Goal: Task Accomplishment & Management: Manage account settings

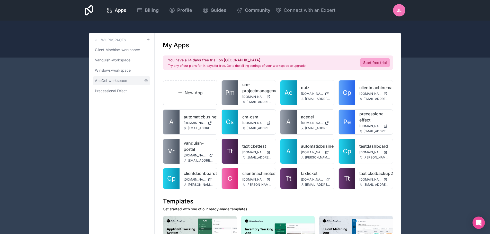
click at [123, 81] on span "AceDel-workspace" at bounding box center [111, 80] width 32 height 5
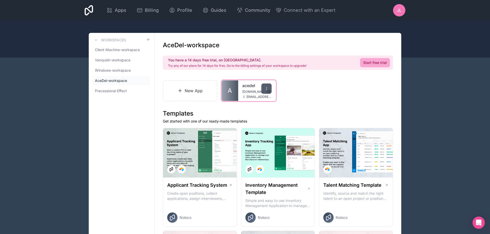
click at [266, 88] on icon at bounding box center [266, 89] width 4 height 4
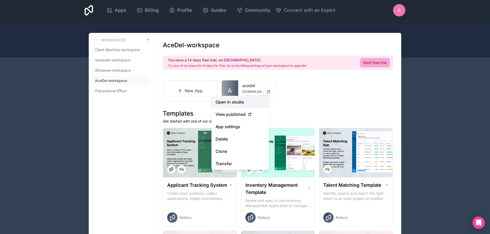
click at [233, 104] on link "Open in studio" at bounding box center [240, 102] width 58 height 12
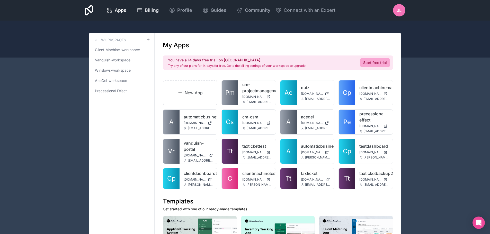
click at [149, 13] on span "Billing" at bounding box center [152, 10] width 14 height 7
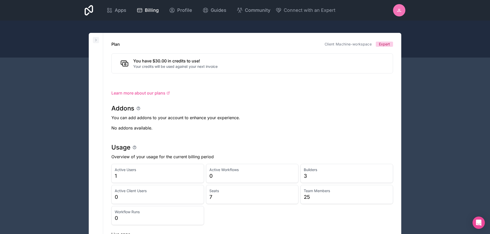
click at [93, 40] on button at bounding box center [96, 40] width 6 height 6
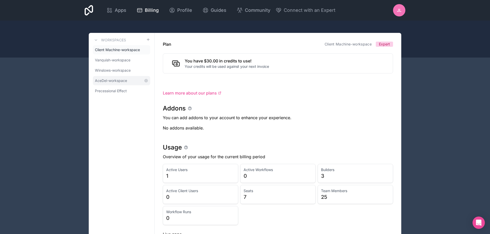
click at [113, 79] on span "AceDel-workspace" at bounding box center [111, 80] width 32 height 5
